Goal: Task Accomplishment & Management: Manage account settings

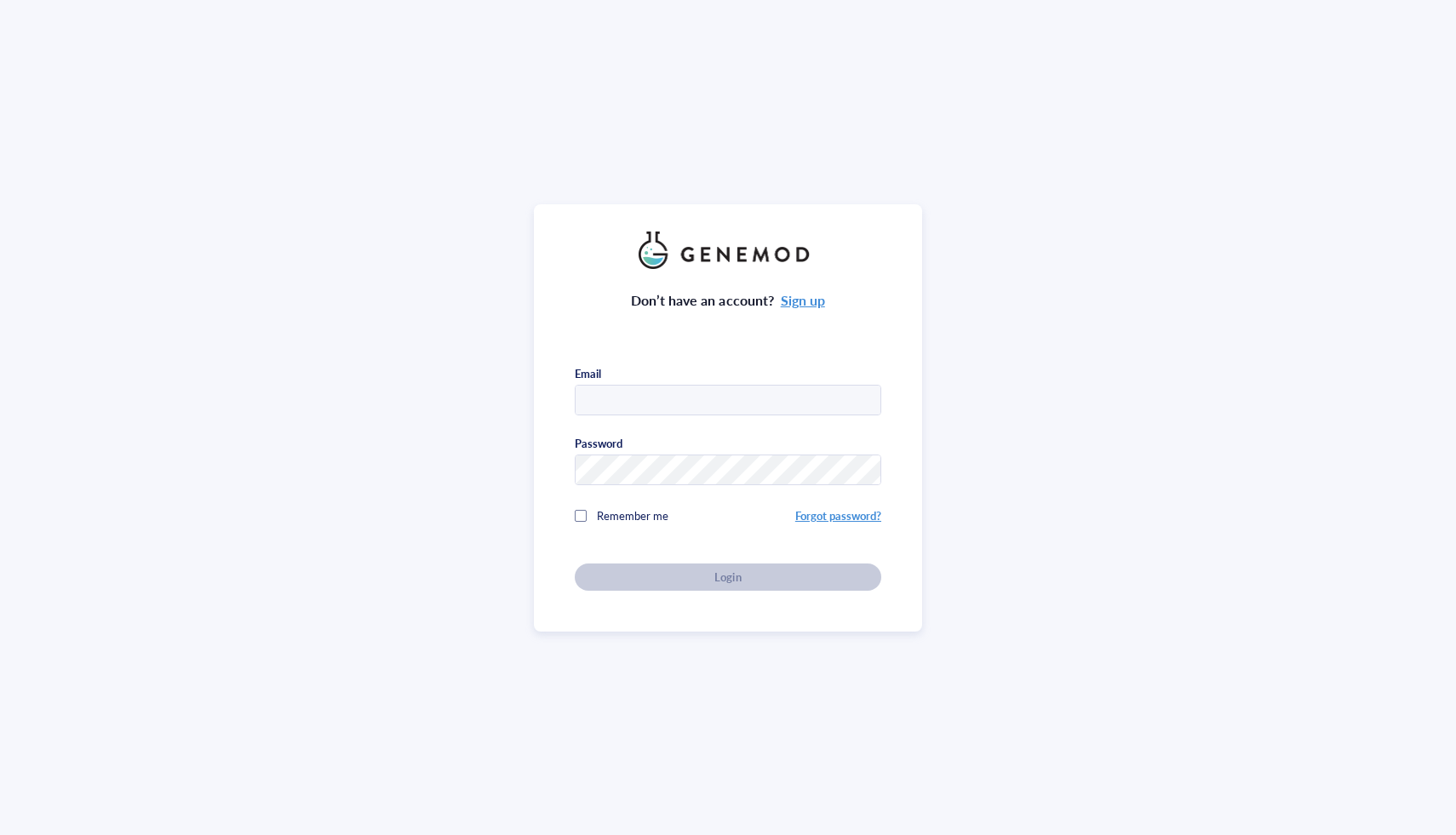
type input "cmwilliamslab@gmail.com"
click at [626, 578] on div "Don’t have an account? Sign up Email cmwilliamslab@gmail.com Password Remember …" at bounding box center [728, 430] width 307 height 322
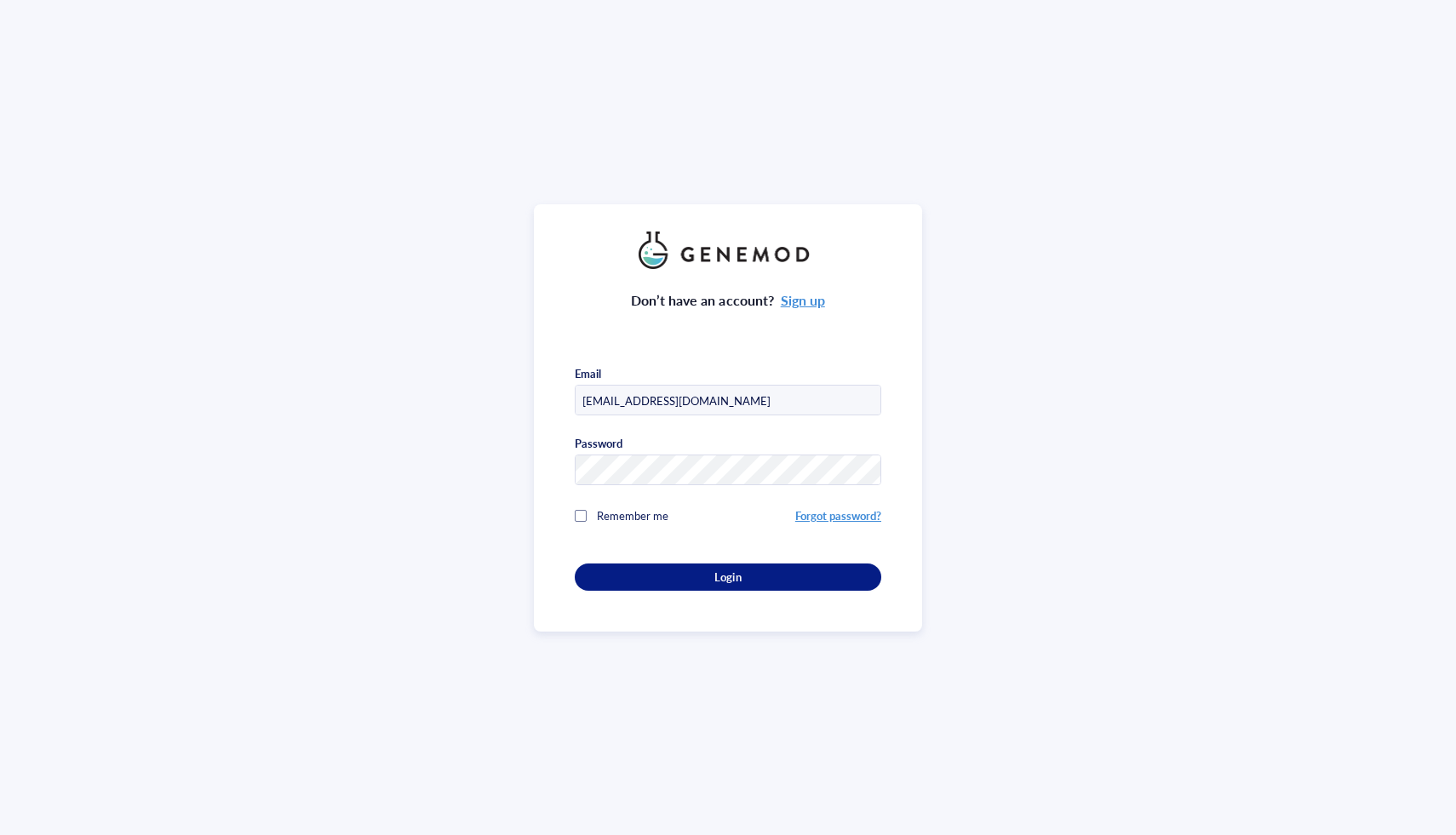
click at [626, 578] on div "Login" at bounding box center [728, 578] width 252 height 16
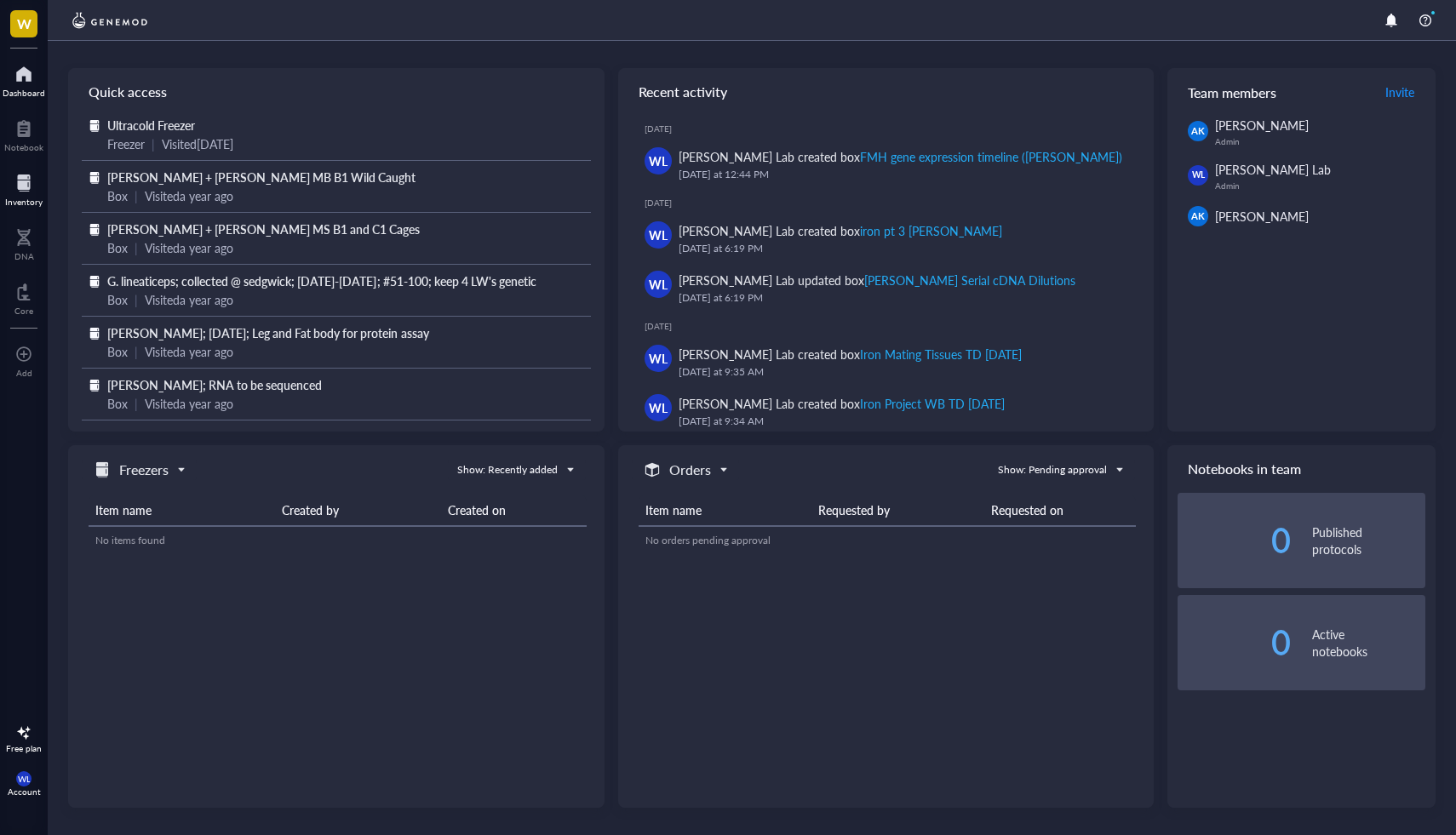
click at [30, 179] on div at bounding box center [24, 183] width 37 height 28
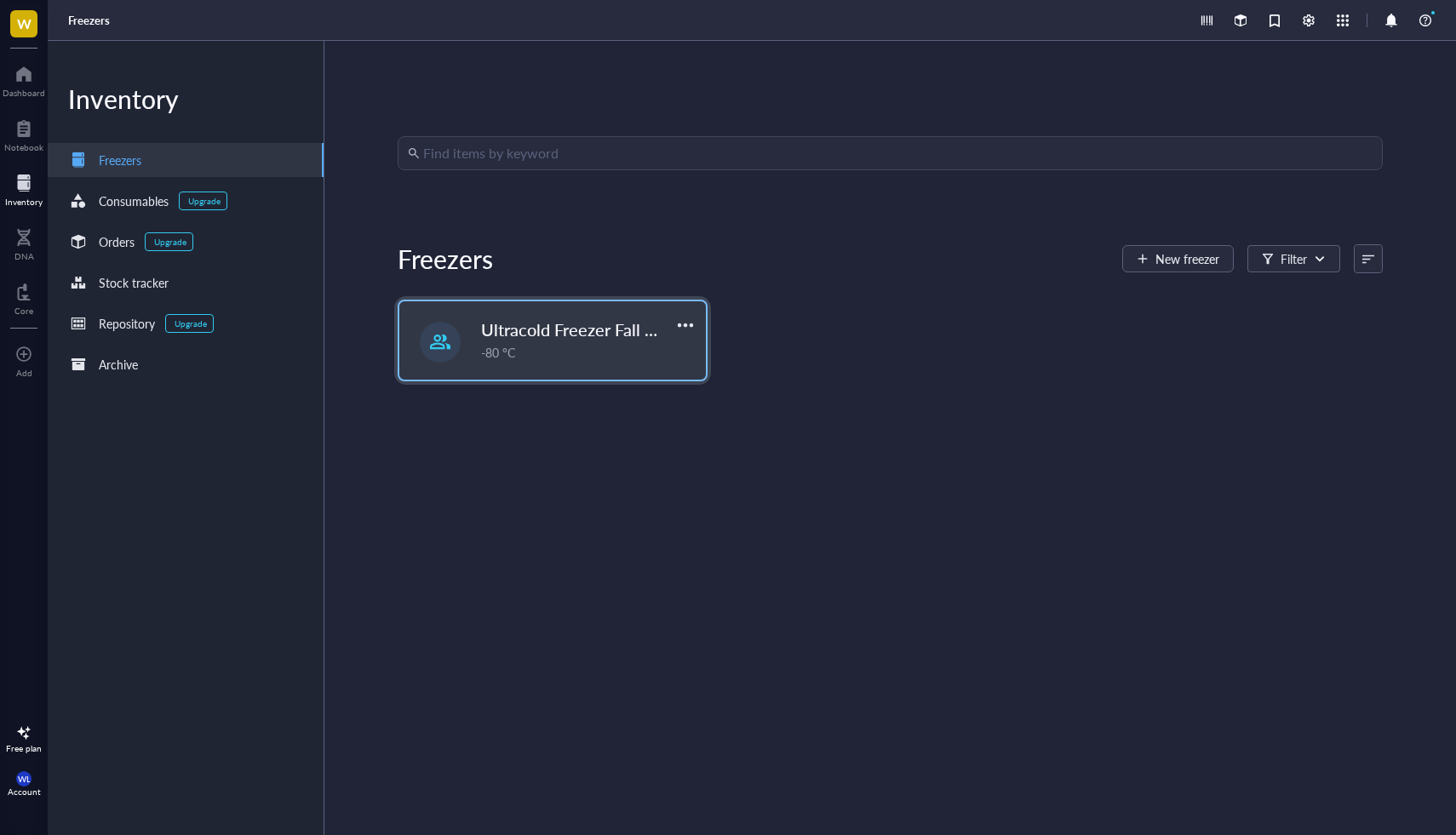
click at [548, 337] on span "Ultracold Freezer Fall 2025" at bounding box center [584, 329] width 204 height 24
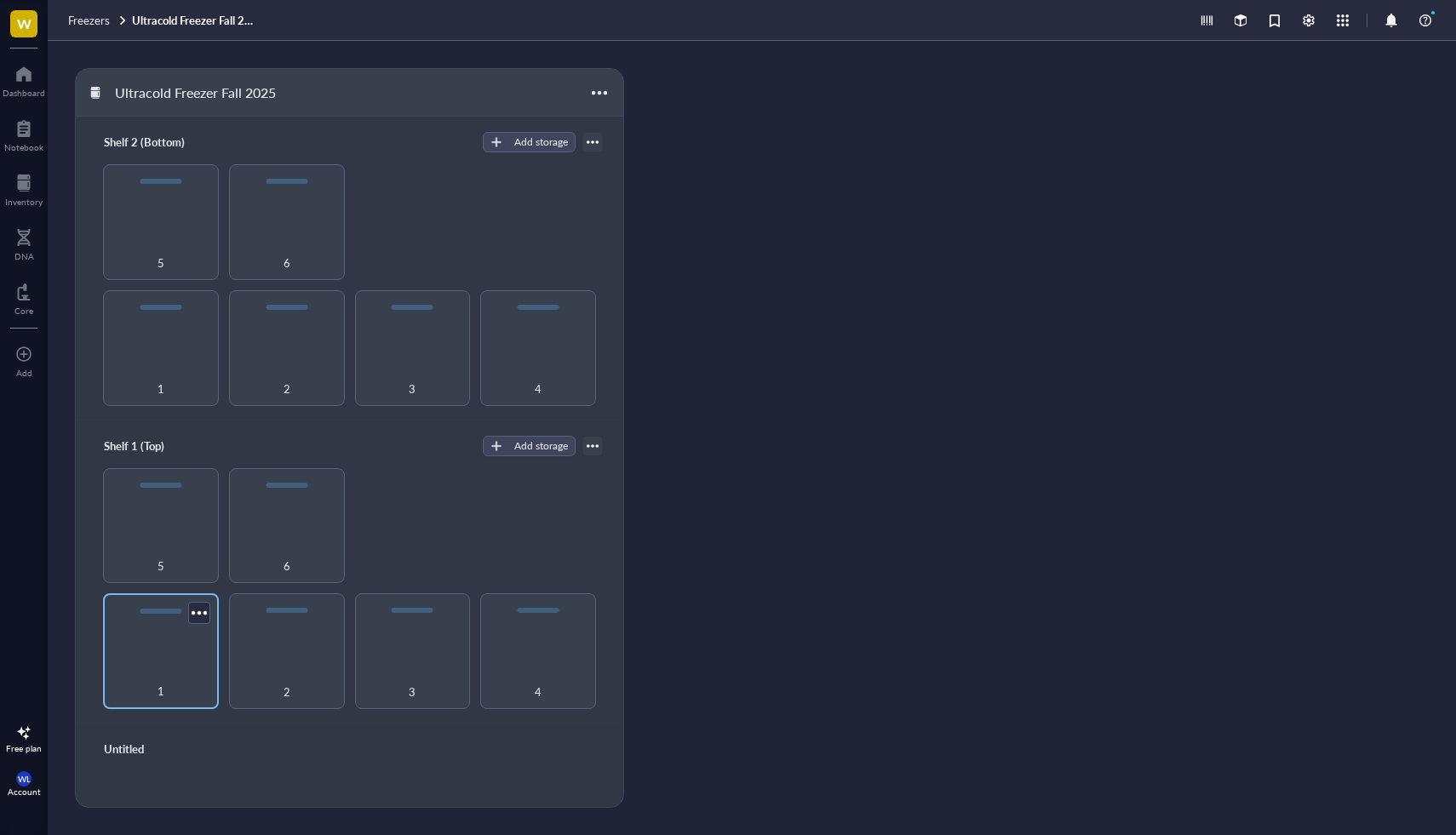
click at [205, 632] on div "1" at bounding box center [161, 651] width 116 height 116
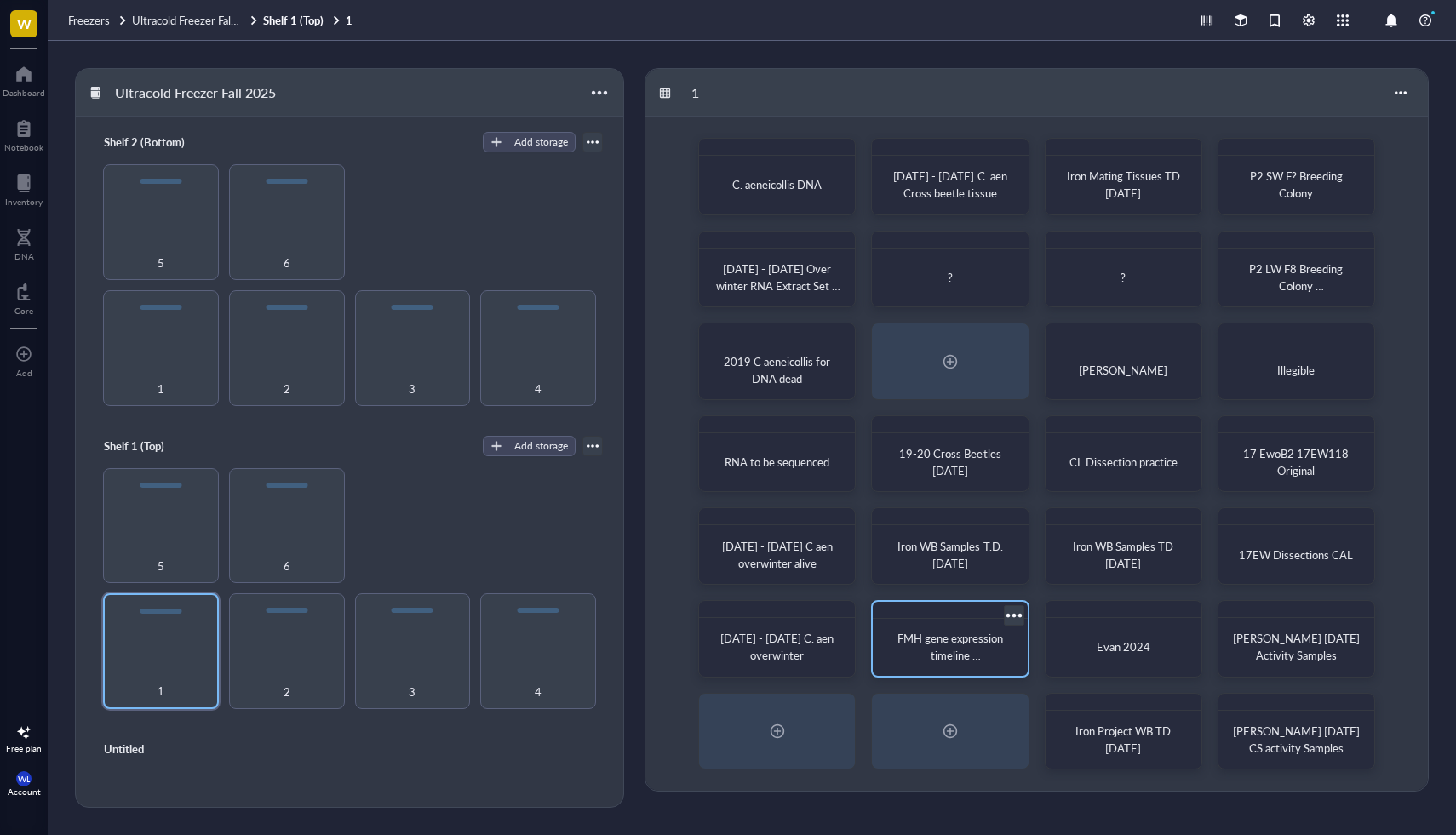
click at [963, 663] on div "FMH gene expression timeline ([PERSON_NAME])" at bounding box center [949, 646] width 127 height 34
click at [1010, 610] on div at bounding box center [1013, 615] width 25 height 25
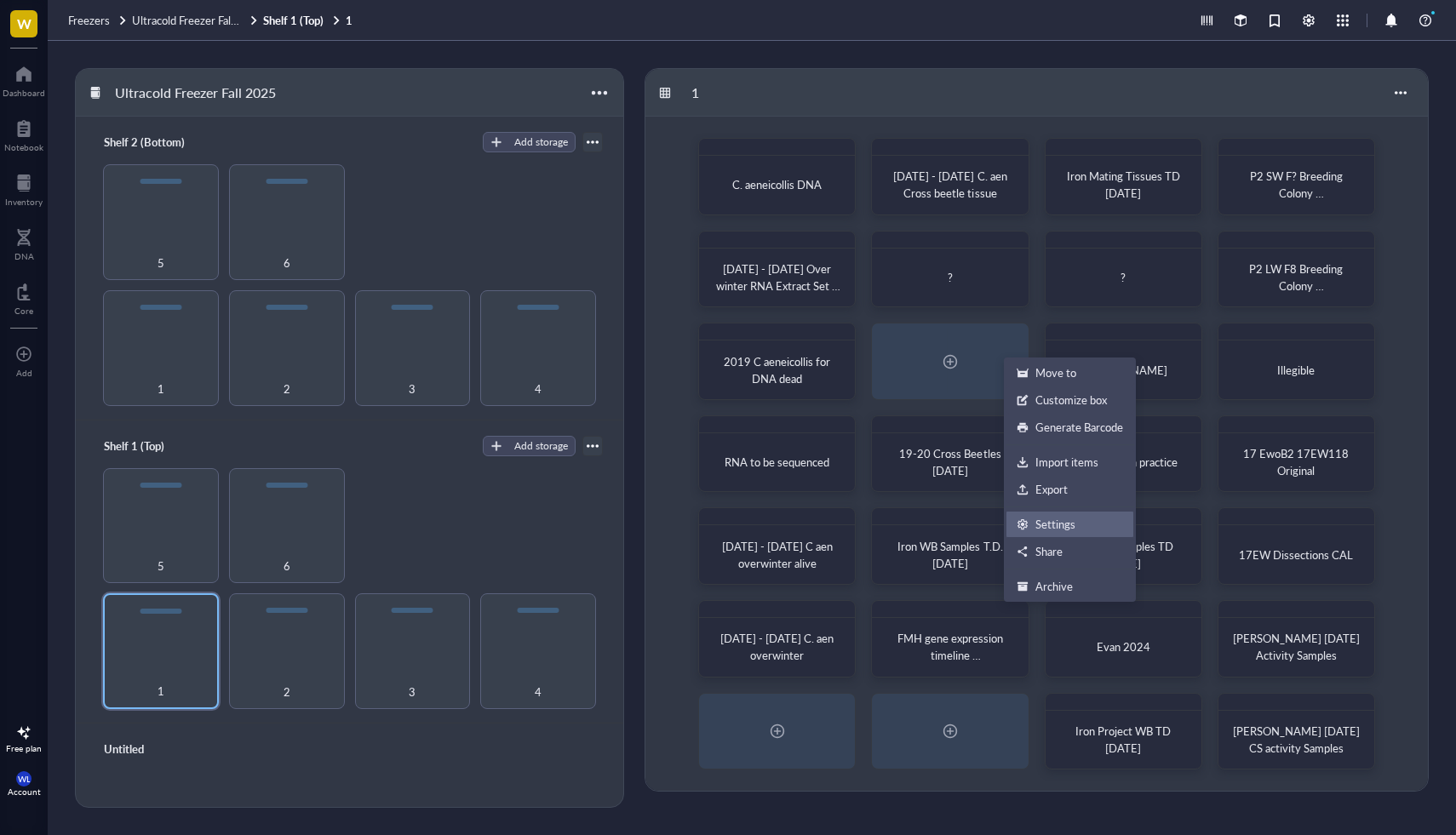
click at [1060, 519] on div "Settings" at bounding box center [1055, 525] width 40 height 16
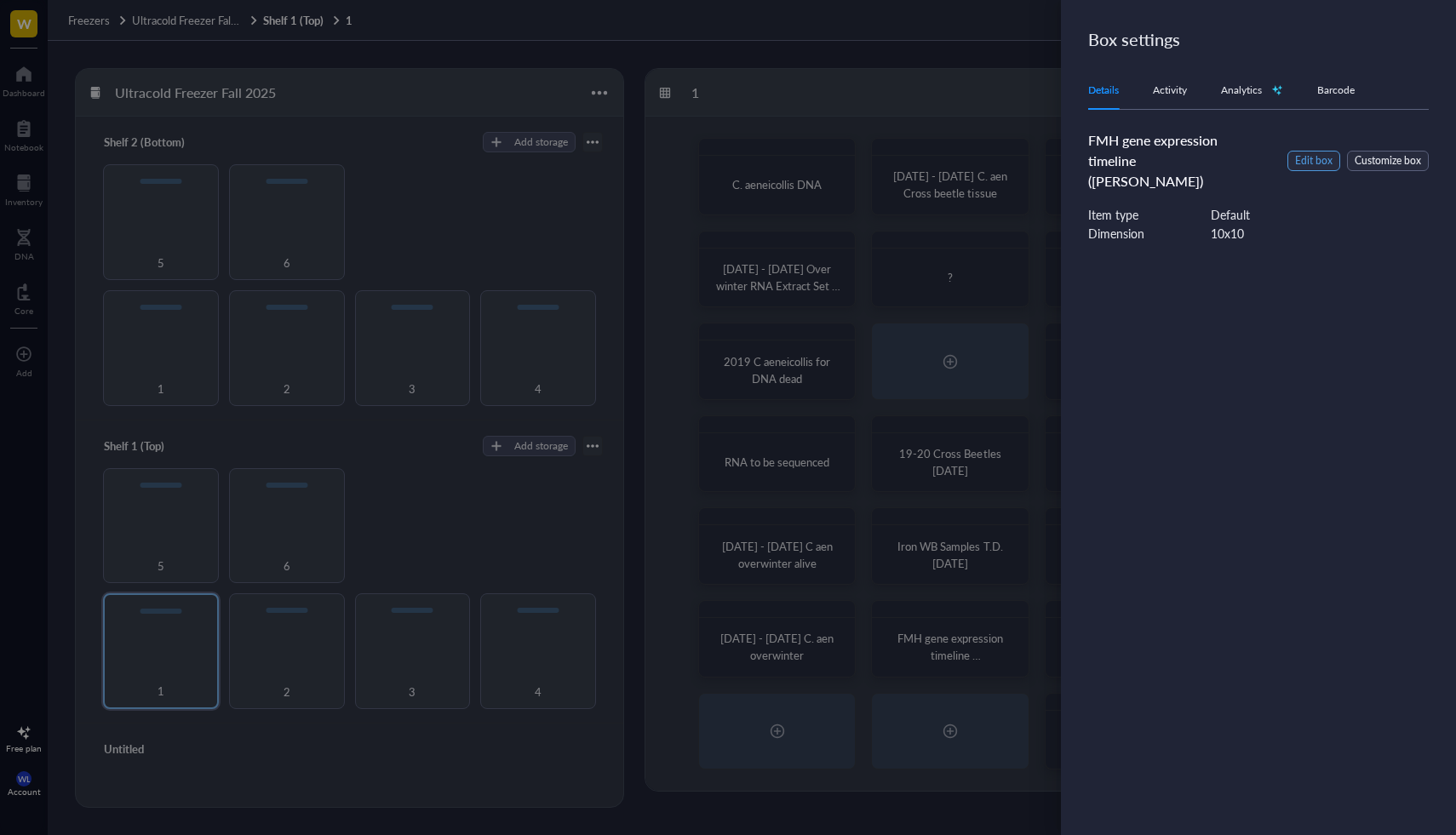
click at [1310, 154] on span "Edit box" at bounding box center [1314, 161] width 37 height 16
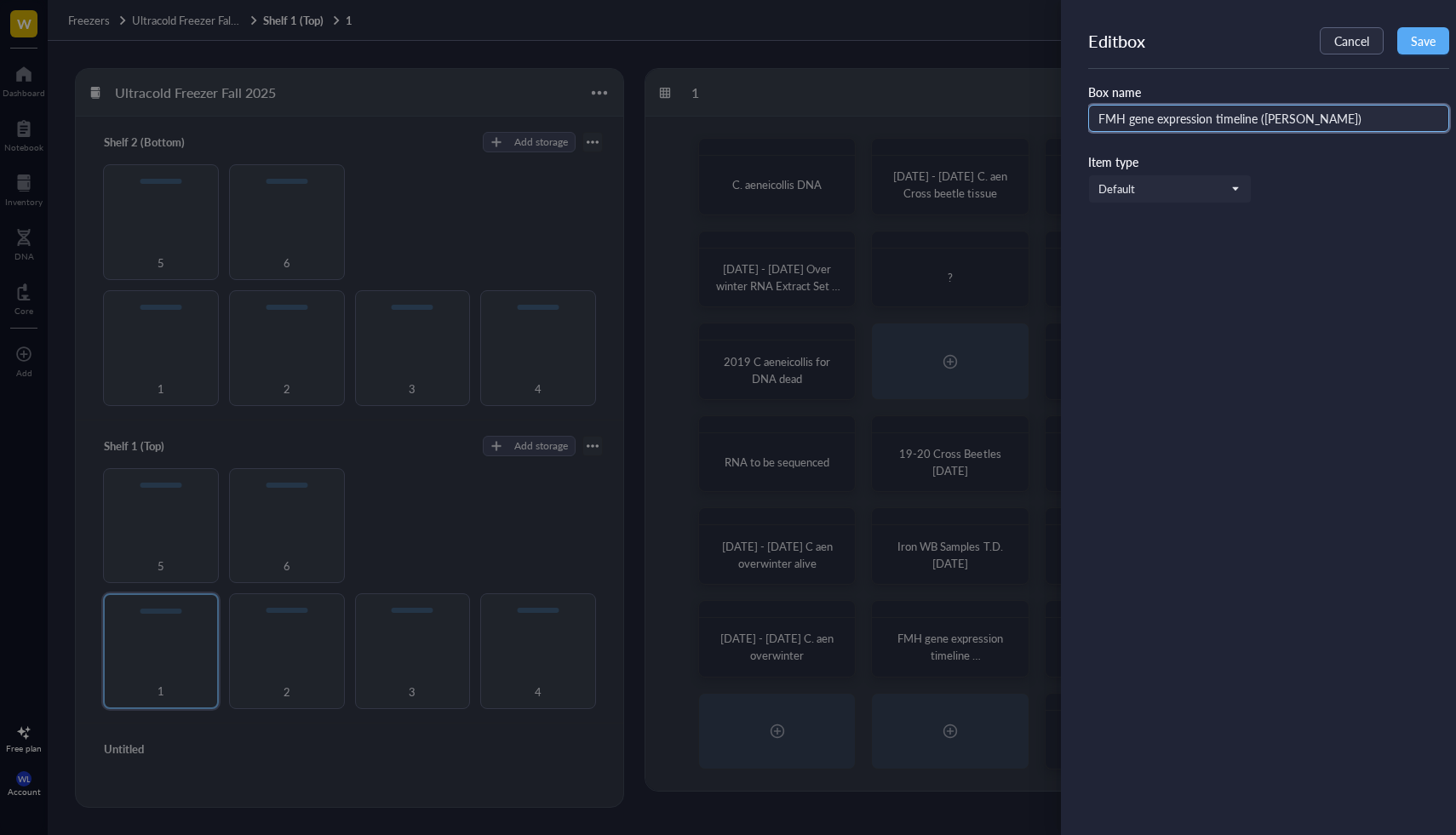
click at [1335, 119] on input "FMH gene expression timeline ([PERSON_NAME])" at bounding box center [1268, 119] width 361 height 28
type input "FMH gene expression timeline ([PERSON_NAME]) 1"
click at [1441, 32] on button "Save" at bounding box center [1423, 41] width 52 height 28
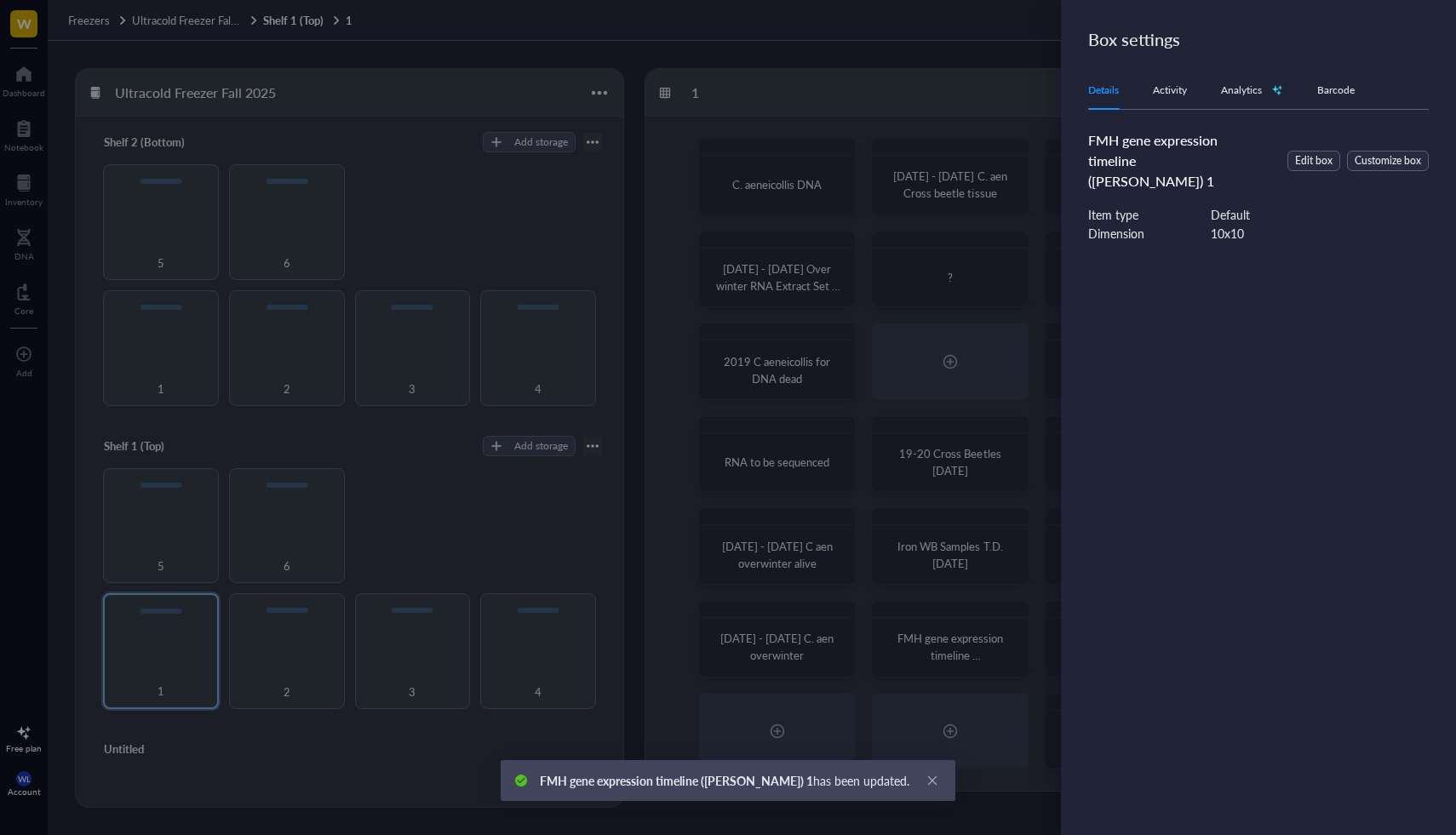
click at [985, 390] on div at bounding box center [728, 418] width 1456 height 835
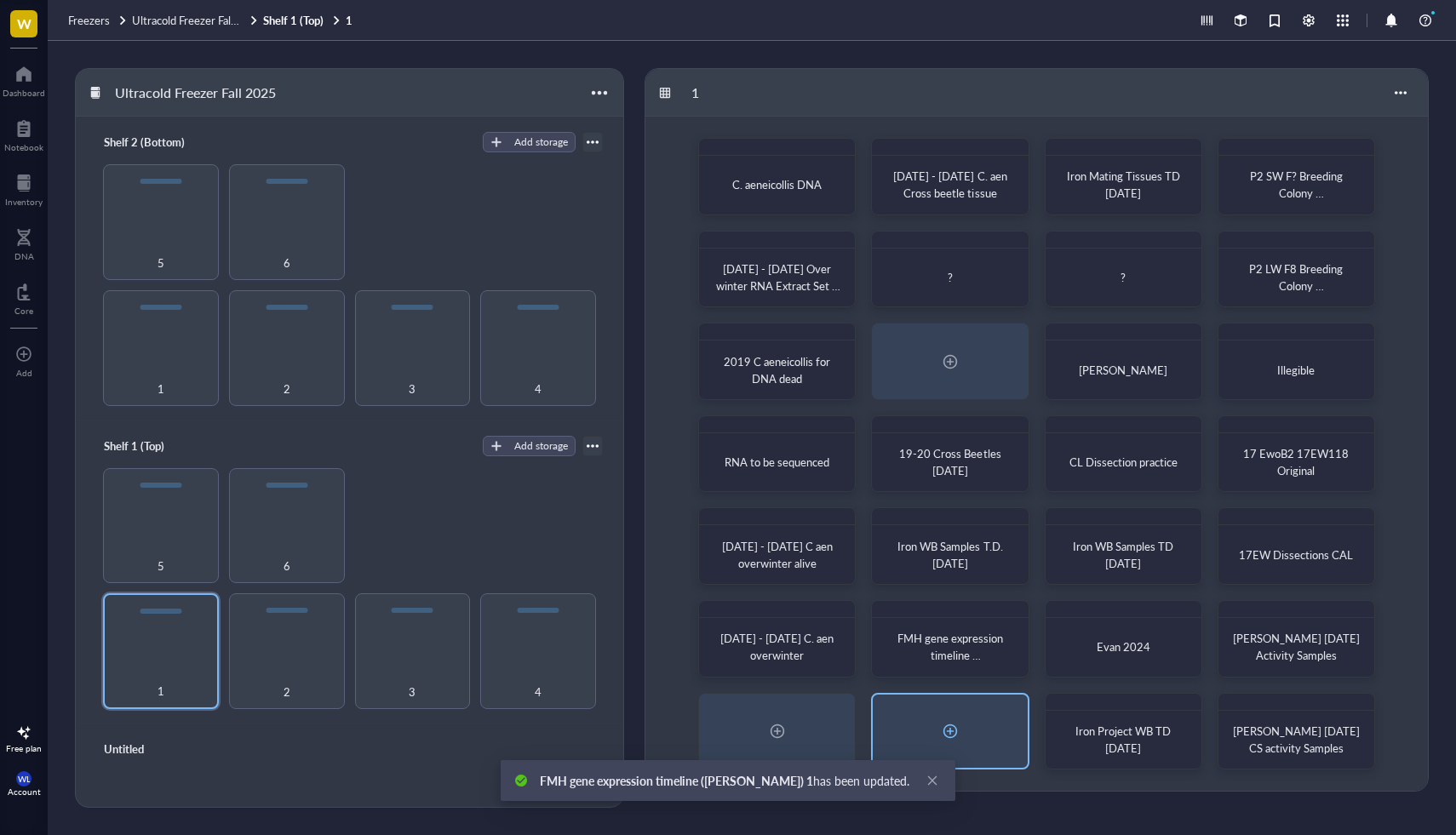
click at [904, 718] on div at bounding box center [949, 731] width 154 height 74
radio input "false"
radio input "true"
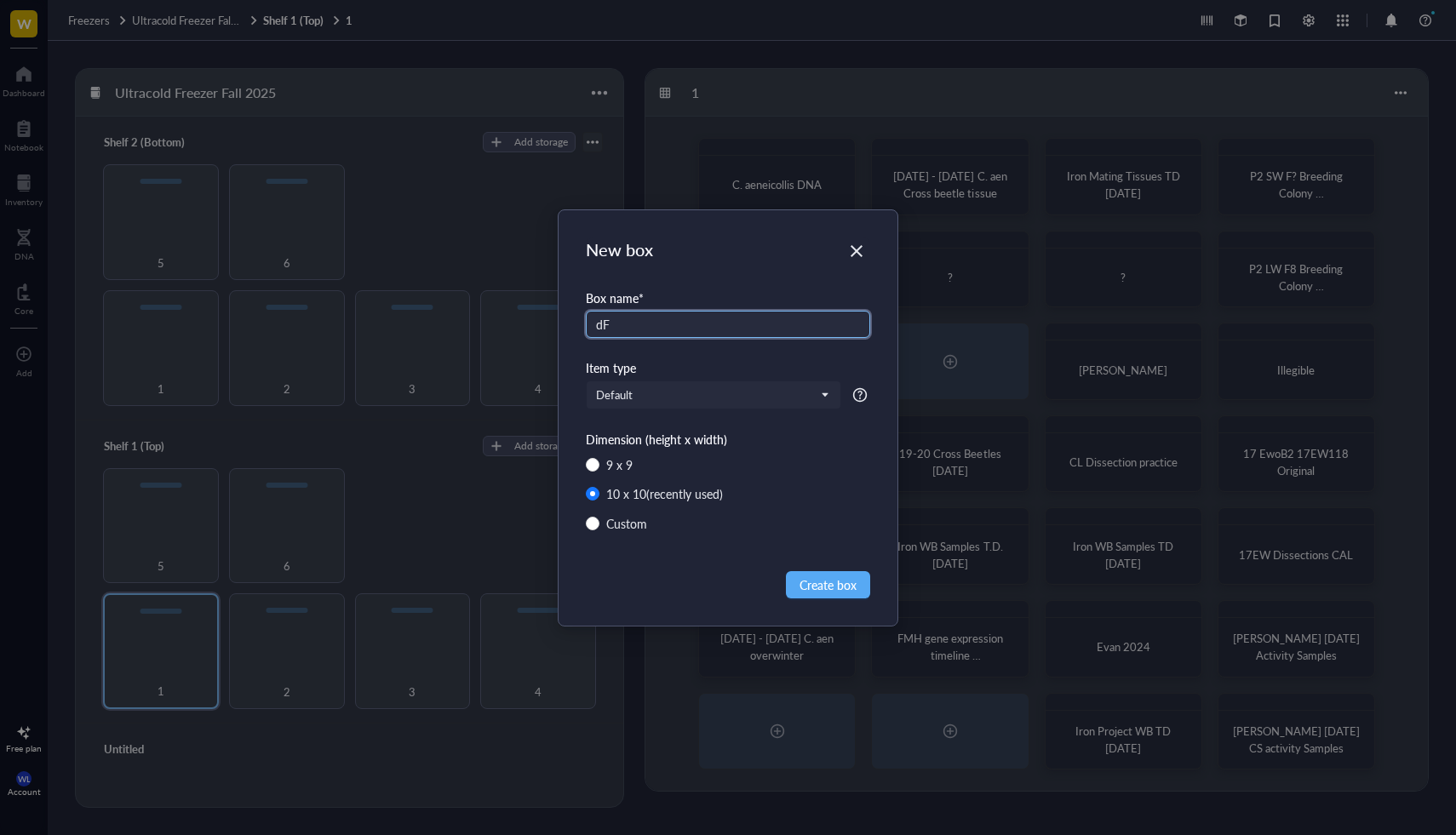
type input "d"
type input "M"
type input "FMH Gene Expression Timeline #2 T.D./S.M."
click at [850, 591] on span "Create box" at bounding box center [828, 584] width 57 height 19
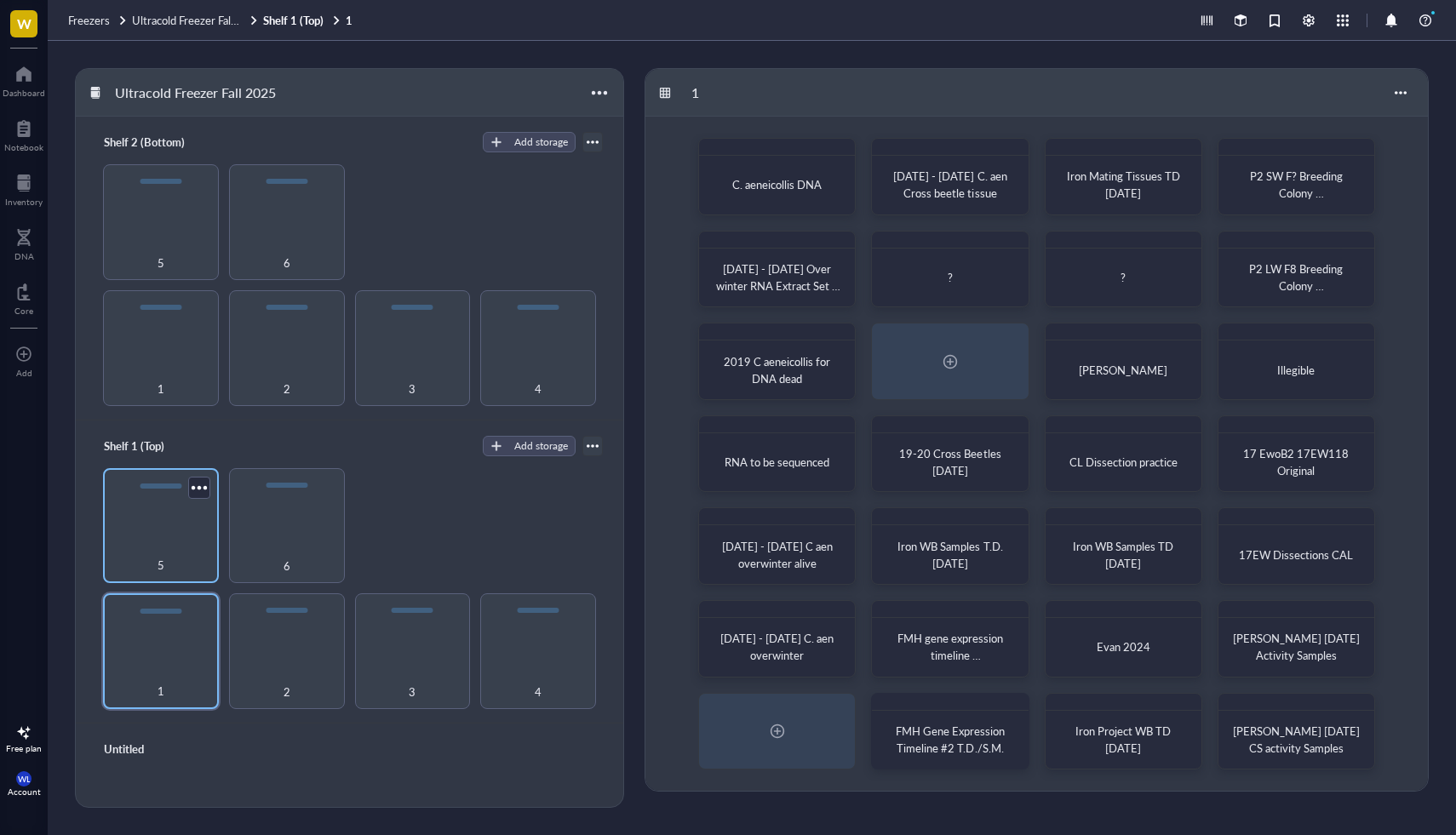
click at [194, 560] on div "5" at bounding box center [161, 556] width 99 height 37
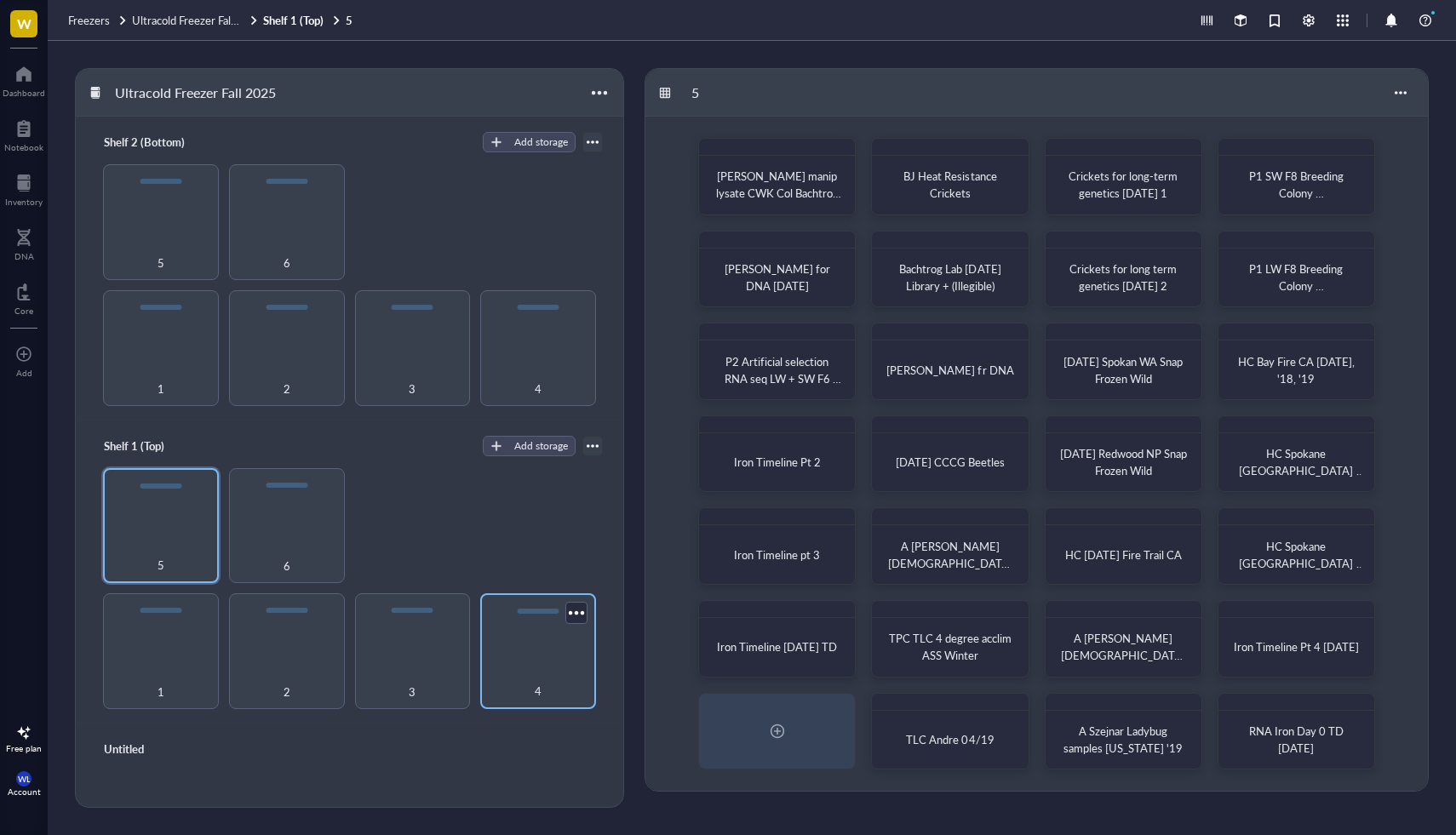
click at [554, 690] on div "4" at bounding box center [537, 682] width 99 height 37
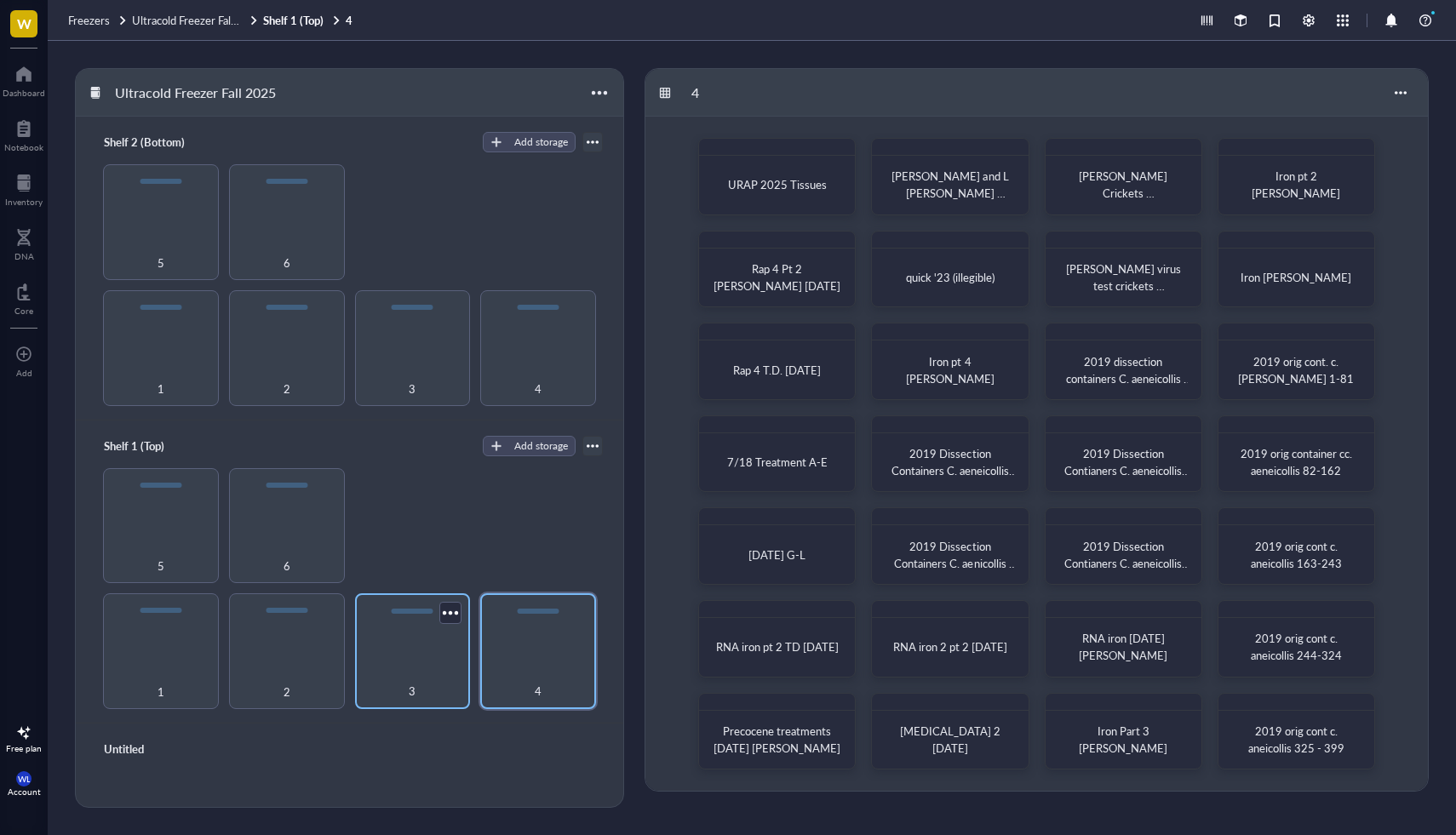
click at [418, 673] on div "3" at bounding box center [413, 682] width 99 height 37
